Goal: Information Seeking & Learning: Compare options

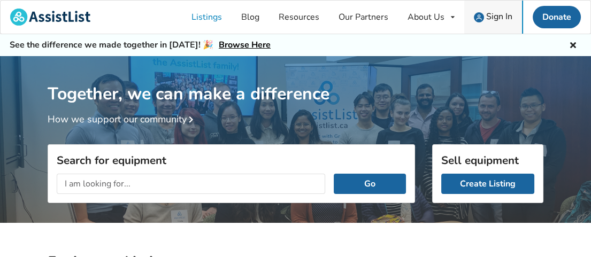
click at [496, 14] on span "Sign In" at bounding box center [499, 17] width 26 height 12
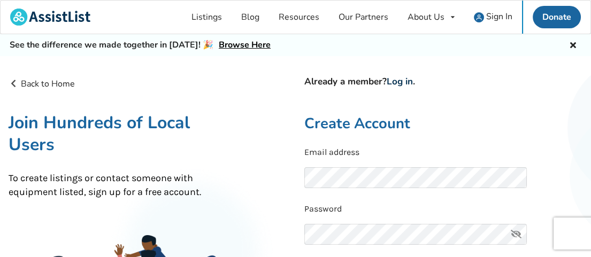
click at [398, 85] on link "Log in" at bounding box center [400, 81] width 26 height 12
click at [410, 83] on link "Log in" at bounding box center [400, 81] width 26 height 12
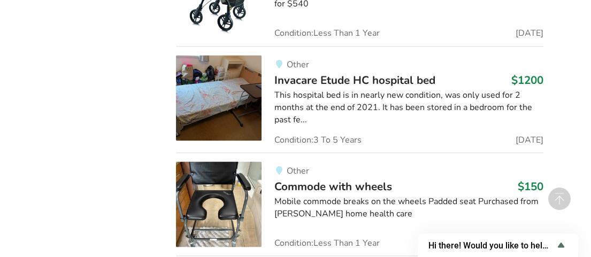
scroll to position [2738, 0]
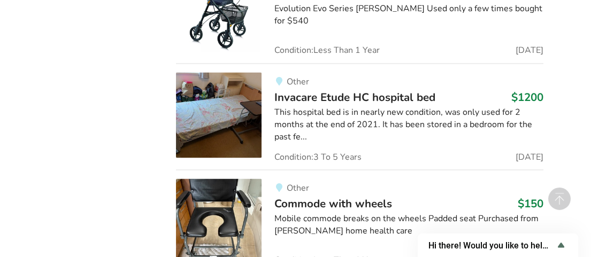
click at [326, 89] on span "Invacare Etude HC hospital bed" at bounding box center [354, 96] width 161 height 15
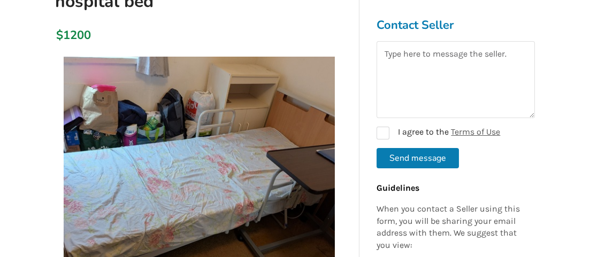
scroll to position [214, 0]
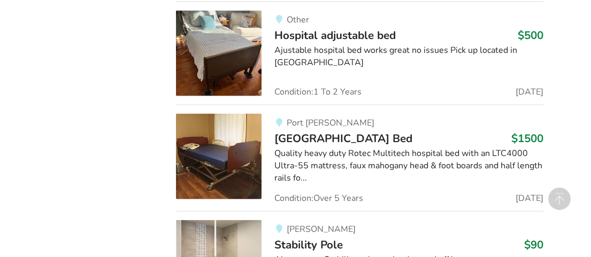
scroll to position [3273, 0]
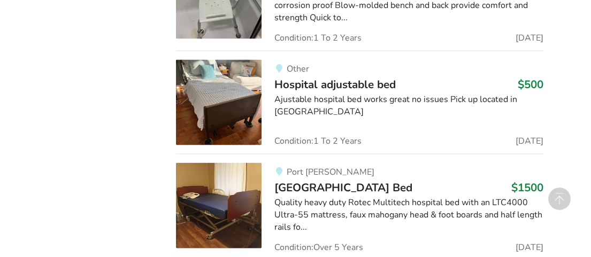
click at [388, 197] on div "Quality heavy duty Rotec Multitech hospital bed with an LTC4000 Ultra-55 mattre…" at bounding box center [408, 215] width 269 height 37
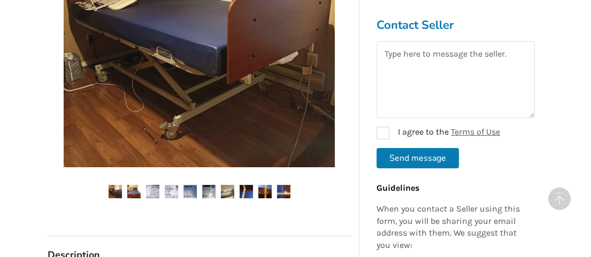
scroll to position [374, 0]
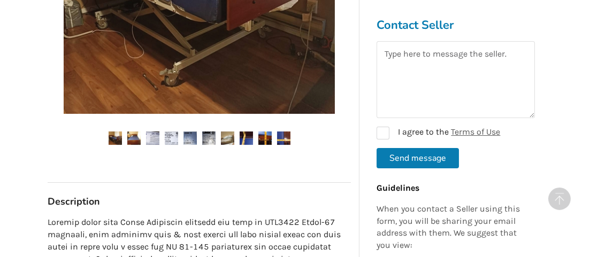
click at [251, 138] on img at bounding box center [246, 138] width 13 height 13
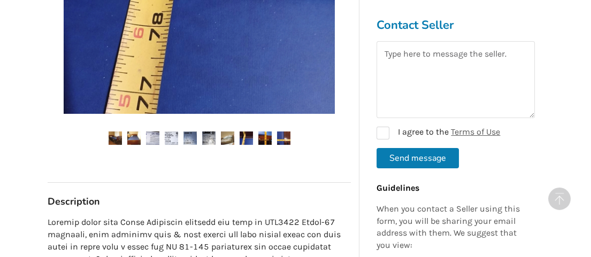
click at [266, 136] on img at bounding box center [264, 138] width 13 height 13
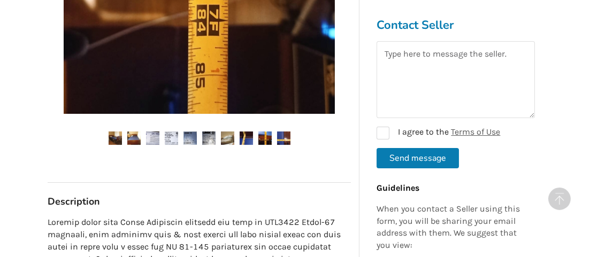
click at [285, 137] on img at bounding box center [283, 138] width 13 height 13
click at [141, 140] on ul at bounding box center [199, 139] width 303 height 14
click at [110, 138] on img at bounding box center [115, 138] width 13 height 13
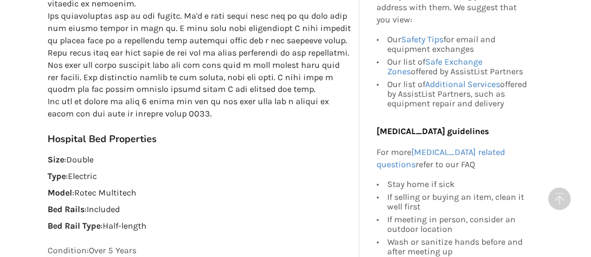
scroll to position [695, 0]
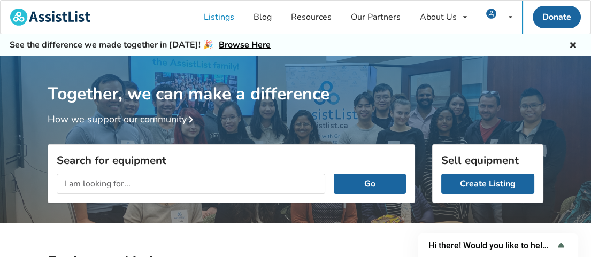
click at [154, 182] on input "text" at bounding box center [191, 184] width 268 height 20
type input "ROHO mattress"
click at [334, 174] on button "Go" at bounding box center [370, 184] width 72 height 20
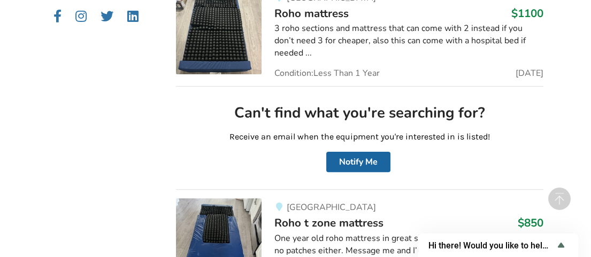
scroll to position [642, 0]
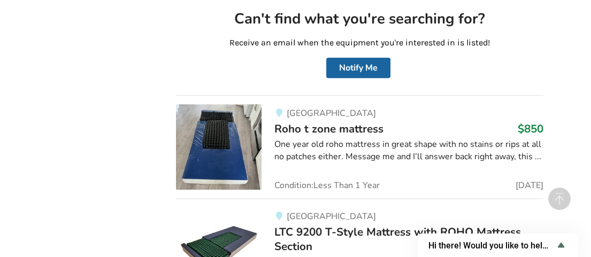
click at [234, 156] on img at bounding box center [219, 147] width 86 height 86
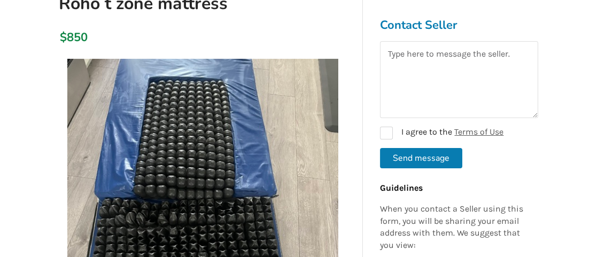
scroll to position [160, 0]
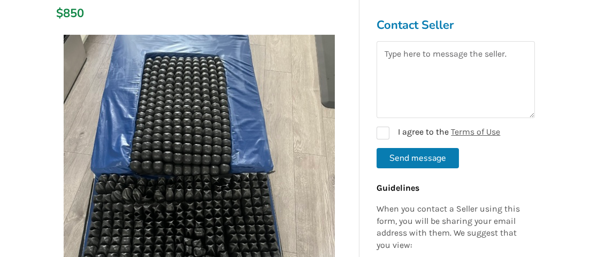
click at [203, 167] on img at bounding box center [199, 170] width 271 height 271
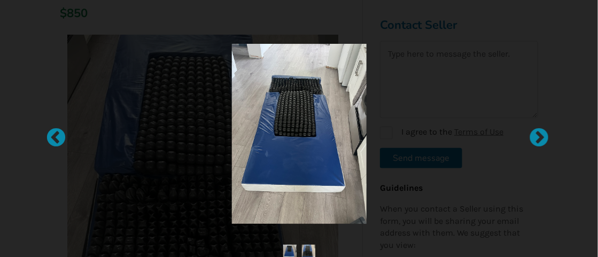
click at [284, 142] on img at bounding box center [299, 134] width 135 height 180
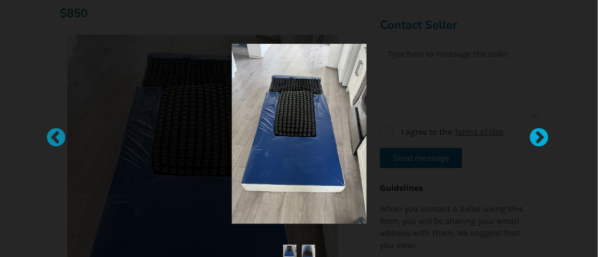
click at [540, 135] on div at bounding box center [534, 133] width 11 height 11
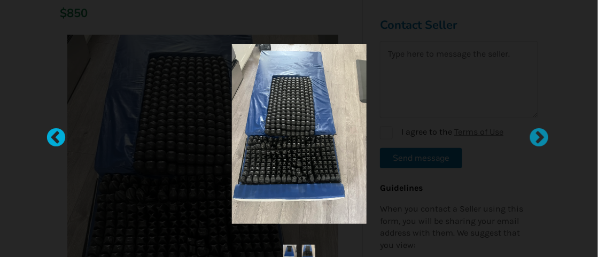
click at [51, 137] on div at bounding box center [50, 133] width 11 height 11
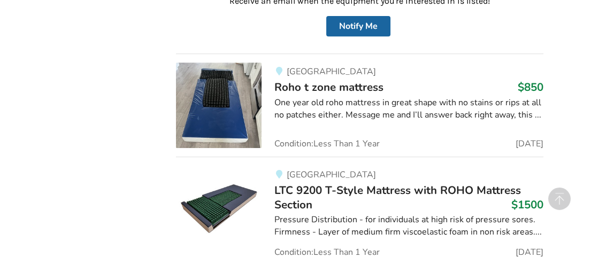
scroll to position [681, 0]
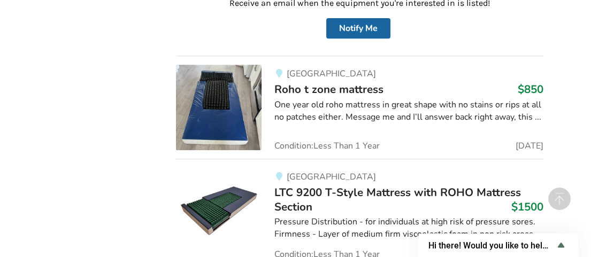
click at [271, 85] on div "[GEOGRAPHIC_DATA] t zone mattress $850 One year old roho mattress in great shap…" at bounding box center [403, 108] width 282 height 86
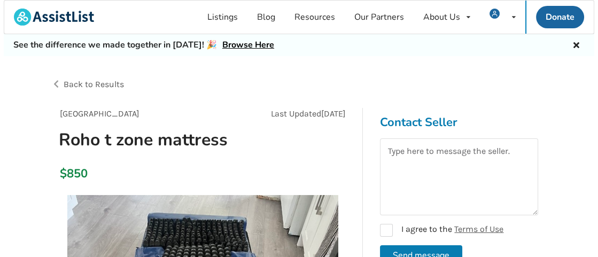
scroll to position [160, 0]
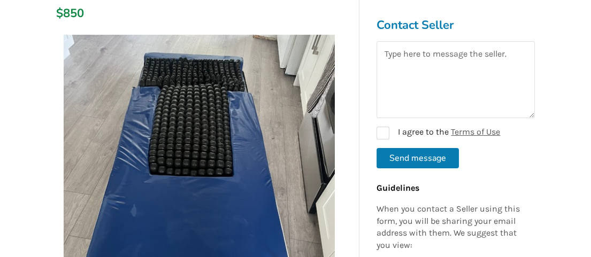
click at [185, 143] on img at bounding box center [199, 170] width 271 height 271
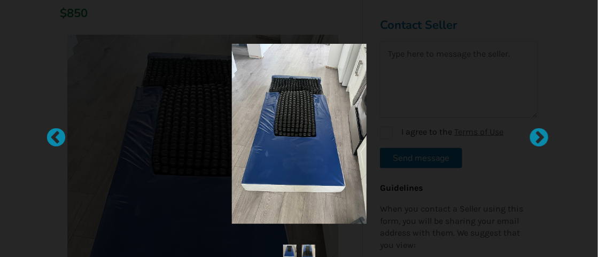
click at [289, 138] on img at bounding box center [299, 134] width 135 height 180
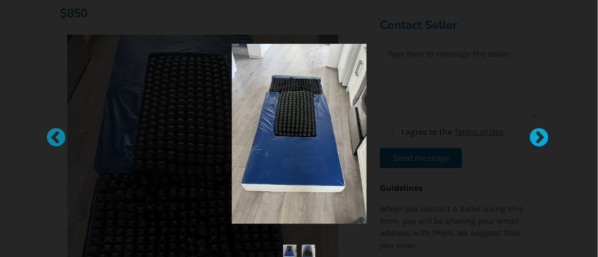
click at [536, 135] on div at bounding box center [534, 133] width 11 height 11
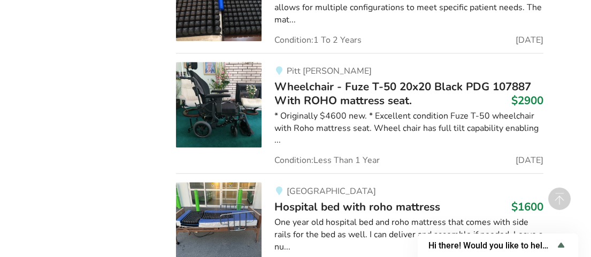
scroll to position [1163, 0]
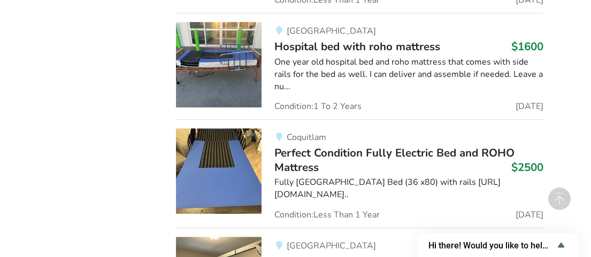
click at [250, 154] on img at bounding box center [219, 171] width 86 height 86
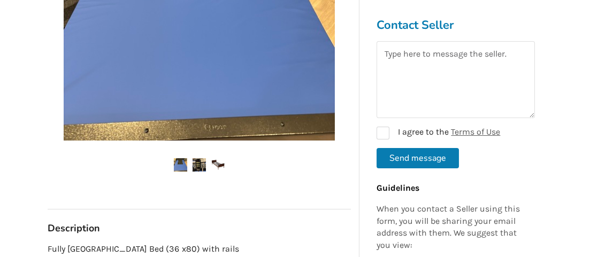
scroll to position [481, 0]
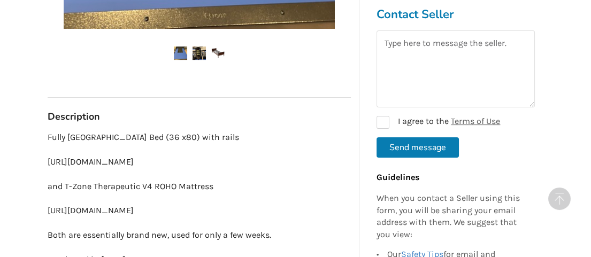
click at [202, 53] on img at bounding box center [199, 53] width 13 height 13
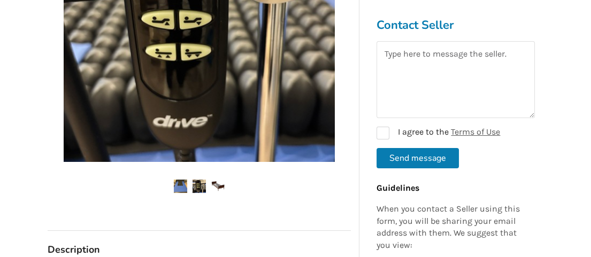
scroll to position [428, 0]
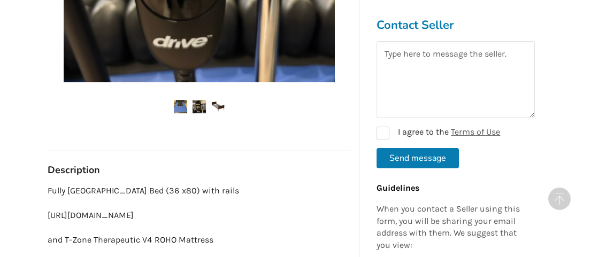
click at [213, 106] on img at bounding box center [217, 106] width 13 height 13
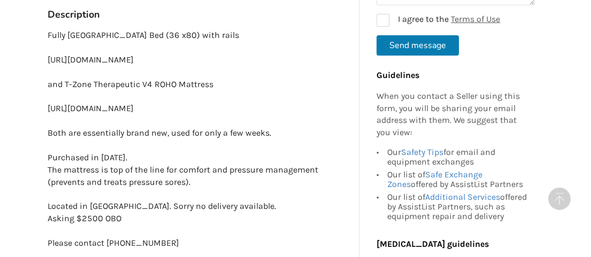
scroll to position [695, 0]
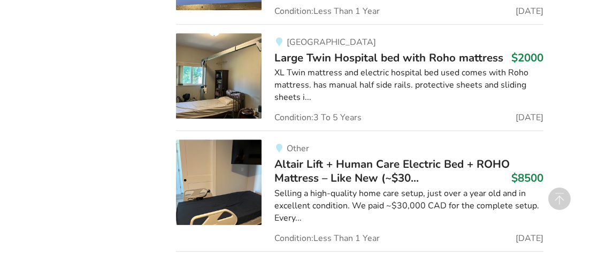
scroll to position [1420, 0]
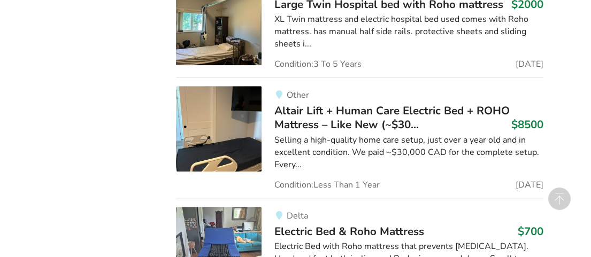
click at [308, 128] on span "Altair Lift + Human Care Electric Bed + ROHO Mattress – Like New (~$30..." at bounding box center [391, 117] width 235 height 29
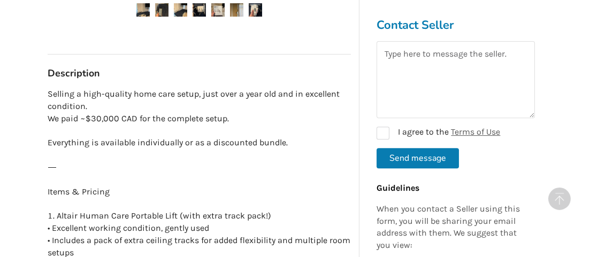
scroll to position [695, 0]
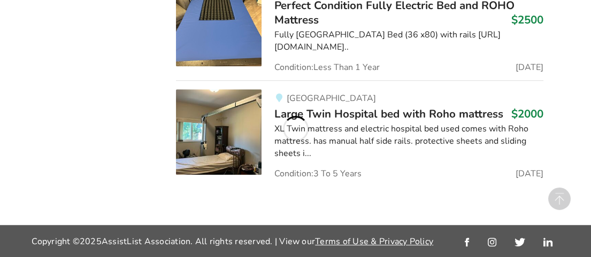
scroll to position [1527, 0]
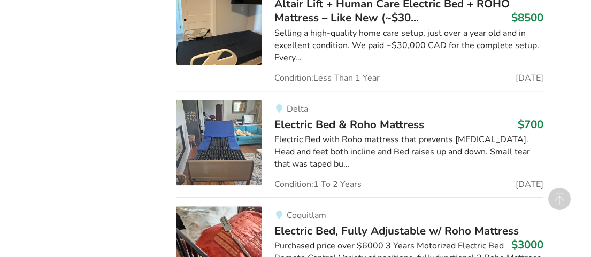
click at [232, 135] on img at bounding box center [219, 143] width 86 height 86
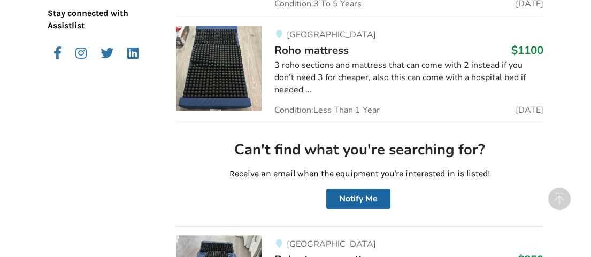
scroll to position [618, 0]
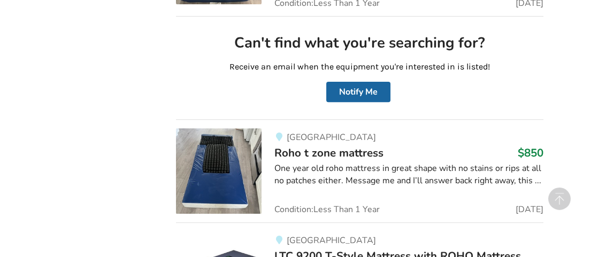
click at [321, 149] on span "Roho t zone mattress" at bounding box center [328, 152] width 109 height 15
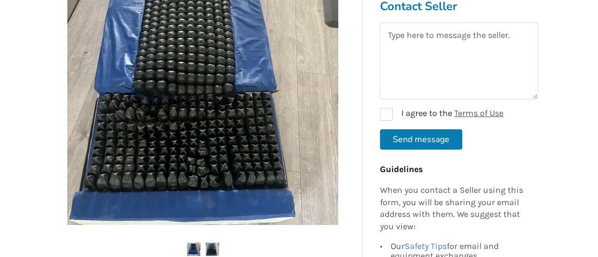
scroll to position [214, 0]
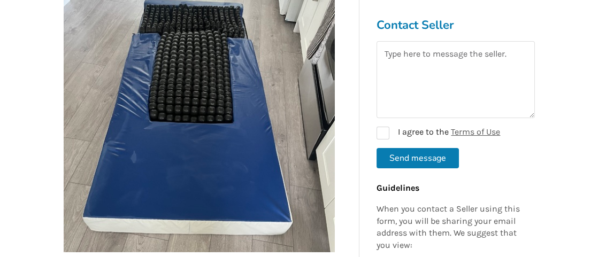
click at [164, 173] on img at bounding box center [199, 116] width 271 height 271
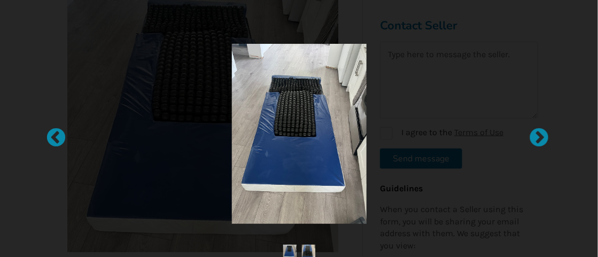
click at [265, 162] on img at bounding box center [299, 134] width 135 height 180
click at [310, 254] on img at bounding box center [308, 251] width 13 height 13
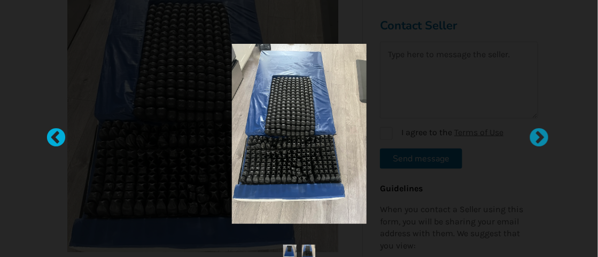
click at [56, 138] on div at bounding box center [50, 133] width 11 height 11
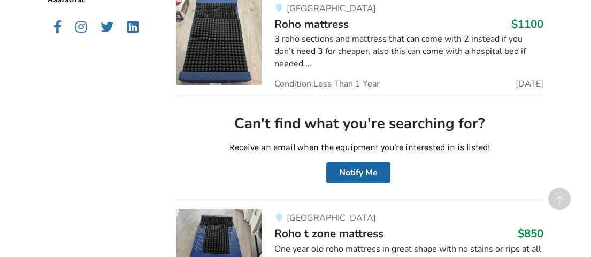
scroll to position [457, 0]
